Goal: Check status

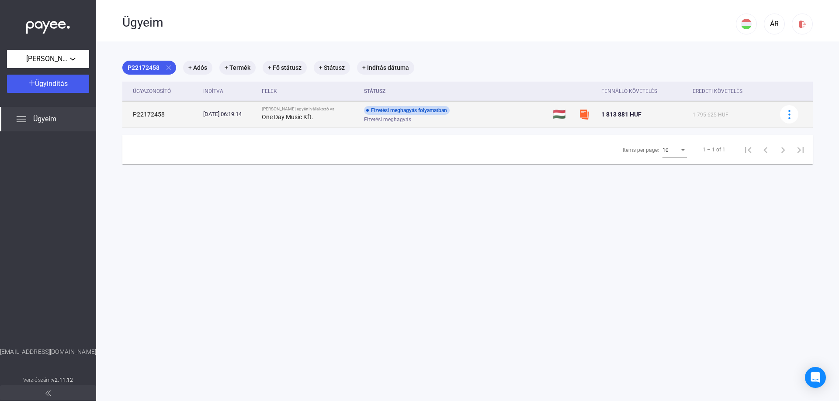
click at [416, 114] on div "Fizetési meghagyás folyamatban" at bounding box center [407, 110] width 86 height 9
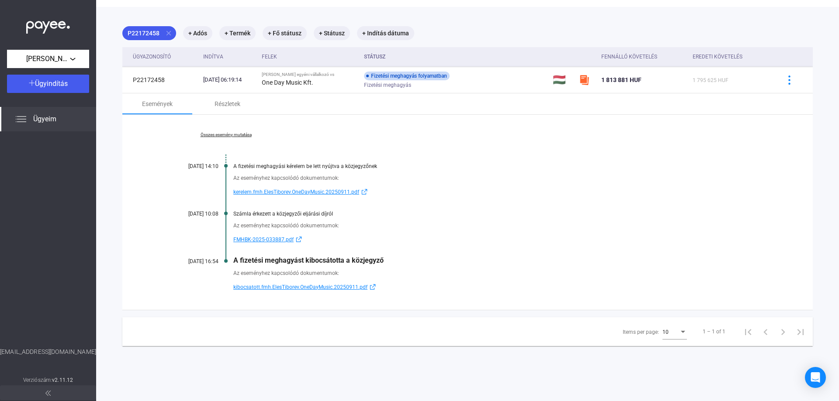
scroll to position [41, 0]
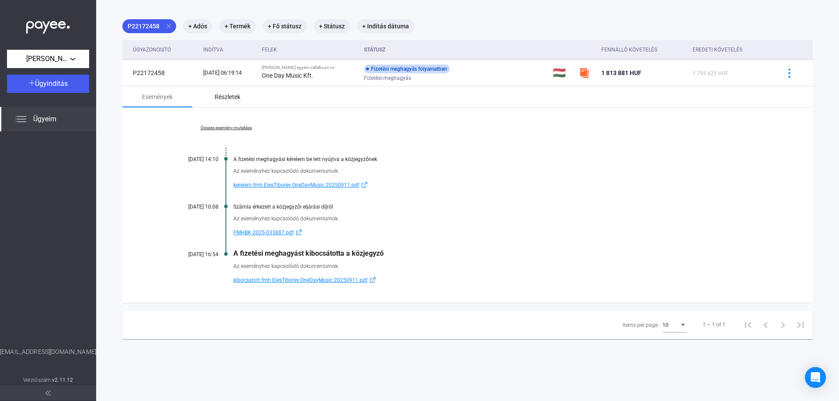
click at [234, 95] on div "Részletek" at bounding box center [227, 97] width 26 height 10
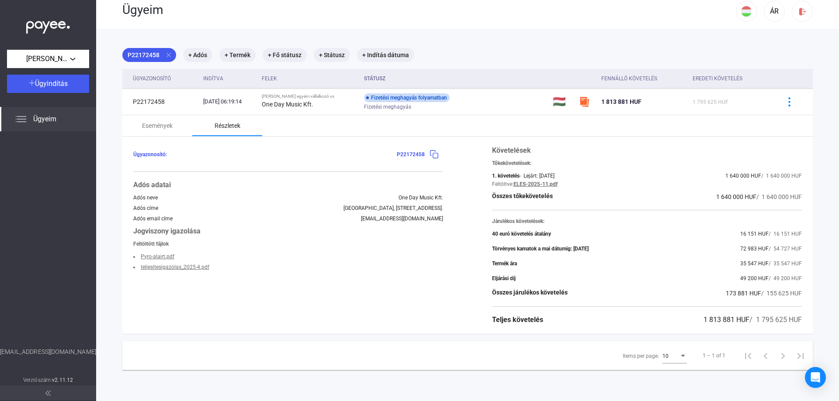
scroll to position [0, 0]
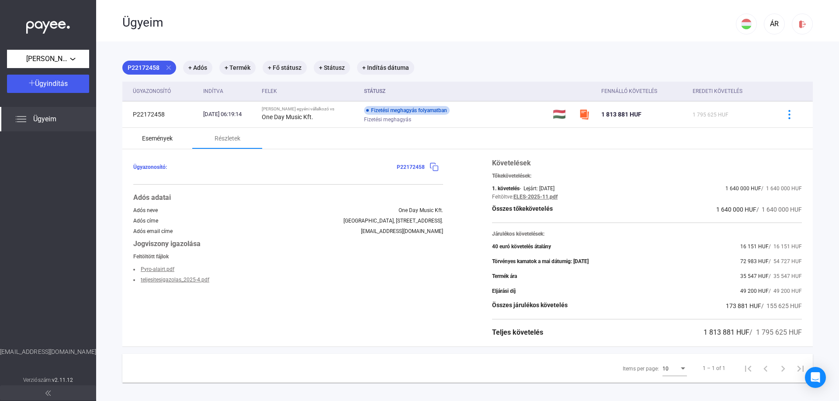
click at [167, 142] on div "Események" at bounding box center [157, 138] width 31 height 10
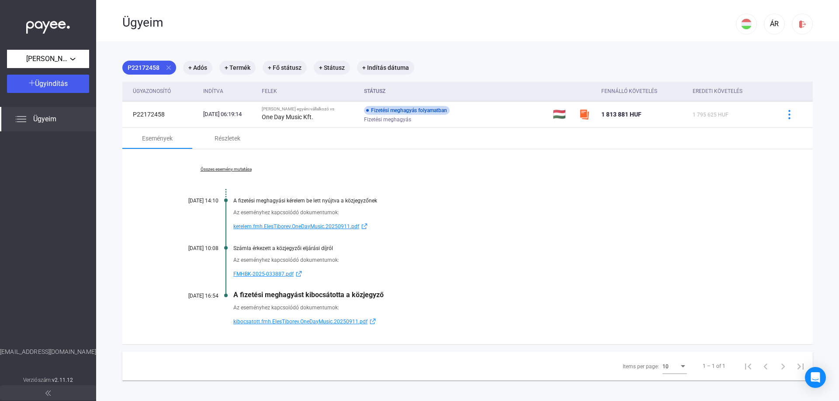
drag, startPoint x: 230, startPoint y: 306, endPoint x: 373, endPoint y: 310, distance: 142.4
click at [373, 310] on div "Az eseményhez kapcsolódó dokumentumok: kibocsatott.fmh.ElesTiborev.OneDayMusic.…" at bounding box center [467, 313] width 603 height 28
click at [373, 310] on div "Az eseményhez kapcsolódó dokumentumok:" at bounding box center [500, 308] width 535 height 9
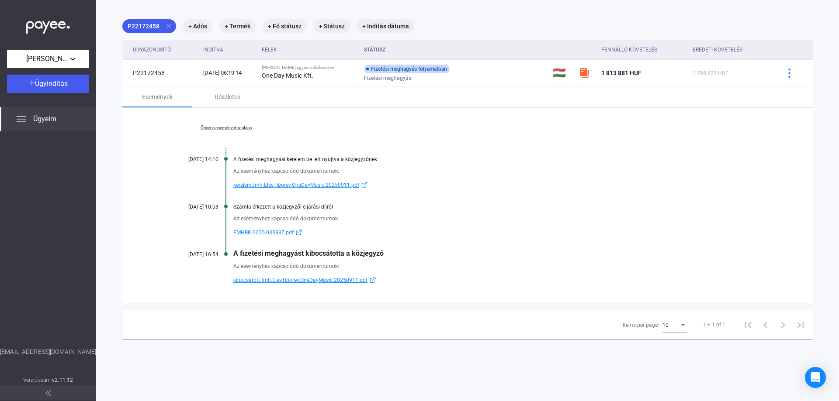
click at [328, 282] on span "kibocsatott.fmh.ElesTiborev.OneDayMusic.20250911.pdf" at bounding box center [300, 280] width 134 height 10
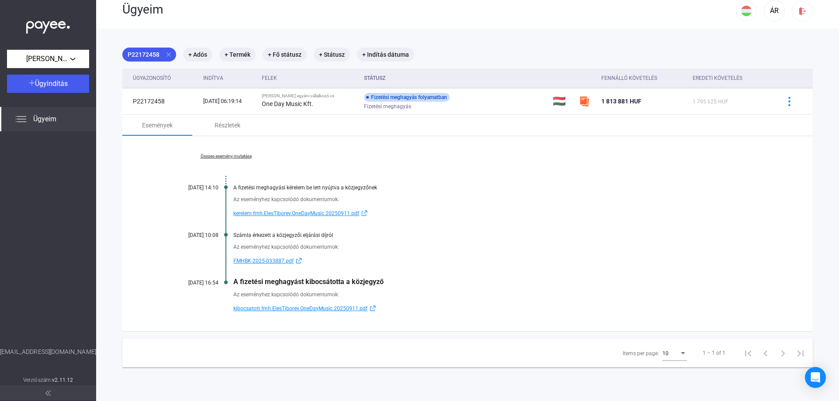
scroll to position [0, 0]
